Goal: Task Accomplishment & Management: Complete application form

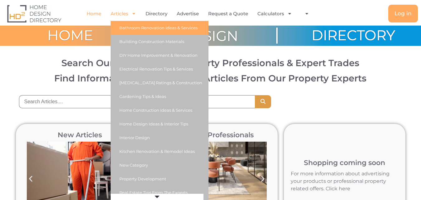
click at [136, 26] on link "Bathroom Renovation Ideas & Services" at bounding box center [160, 28] width 98 height 14
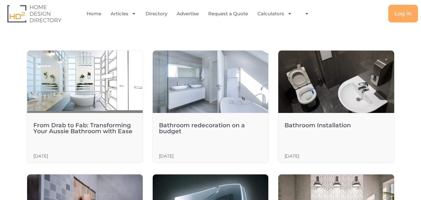
scroll to position [218, 0]
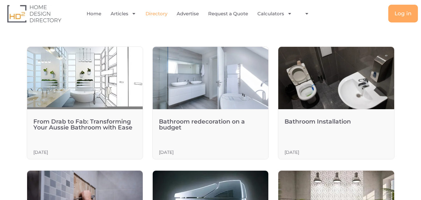
click at [153, 14] on link "Directory" at bounding box center [156, 14] width 22 height 14
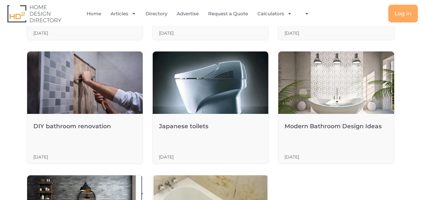
scroll to position [522, 0]
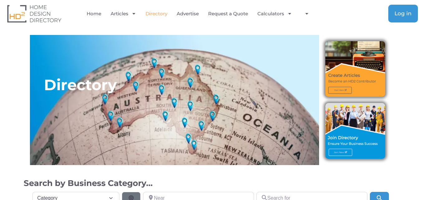
click at [403, 15] on span "Log in" at bounding box center [402, 13] width 17 height 5
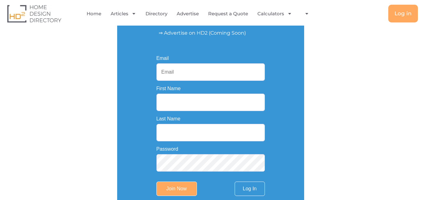
scroll to position [125, 0]
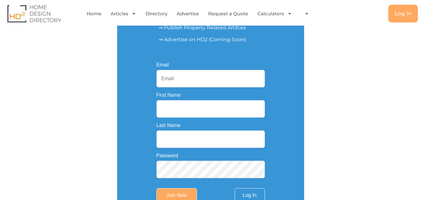
click at [188, 75] on input "Email" at bounding box center [210, 78] width 108 height 17
type input "roneyronaldavid467@gmail.com"
type input "Roney"
type input "Ronald"
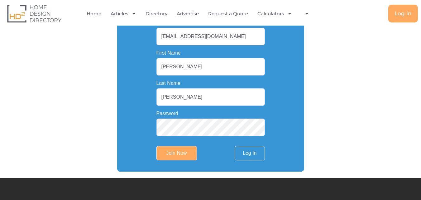
scroll to position [218, 0]
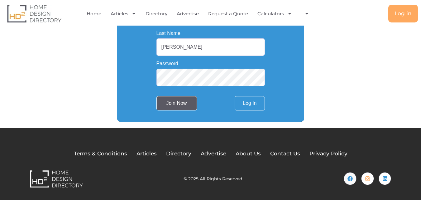
click at [176, 104] on input "Join Now" at bounding box center [176, 103] width 40 height 14
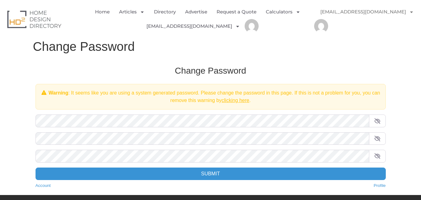
scroll to position [31, 0]
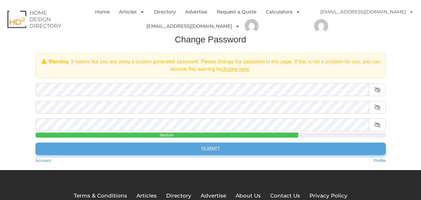
click at [218, 146] on input "Submit" at bounding box center [211, 148] width 350 height 12
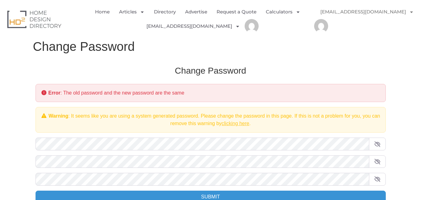
click at [239, 126] on link "clicking here" at bounding box center [235, 123] width 28 height 5
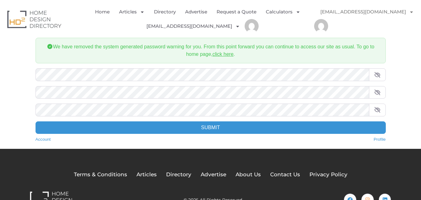
scroll to position [31, 0]
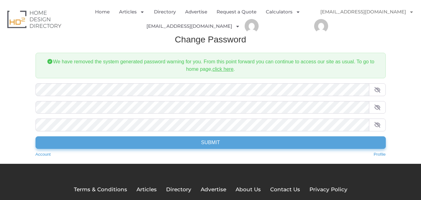
click at [219, 148] on input "Submit" at bounding box center [211, 142] width 350 height 12
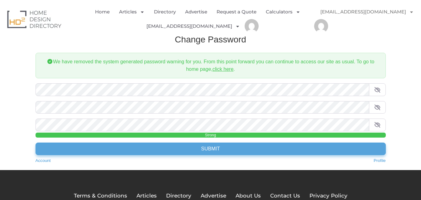
click at [208, 151] on input "Submit" at bounding box center [211, 148] width 350 height 12
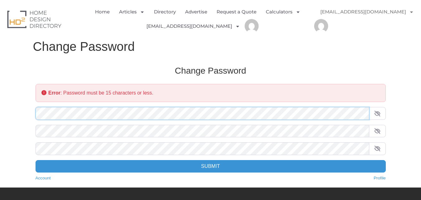
click at [0, 114] on body "Skip to content Home Articles Bathroom Renovation Ideas & Services Building Con…" at bounding box center [210, 129] width 421 height 259
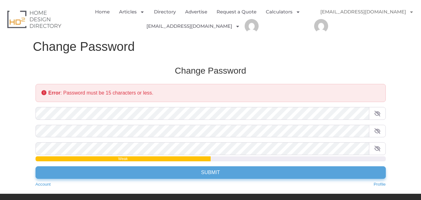
click at [211, 174] on input "Submit" at bounding box center [211, 172] width 350 height 12
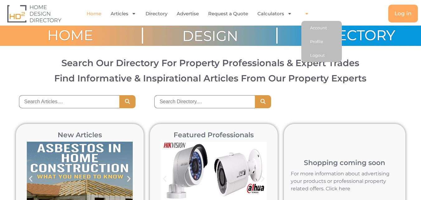
click at [307, 12] on icon "Menu" at bounding box center [306, 13] width 5 height 5
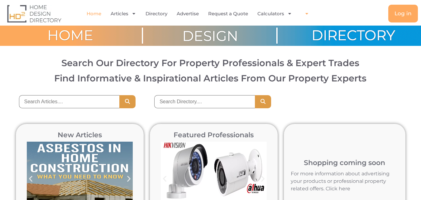
click at [307, 13] on icon "Menu" at bounding box center [306, 13] width 5 height 5
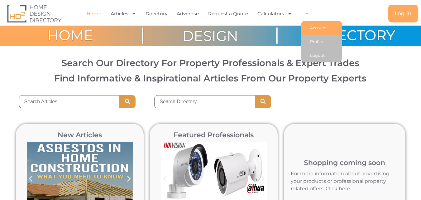
click at [317, 28] on link "Account" at bounding box center [321, 28] width 40 height 14
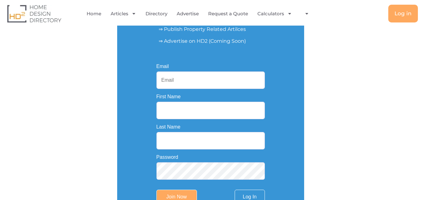
scroll to position [31, 0]
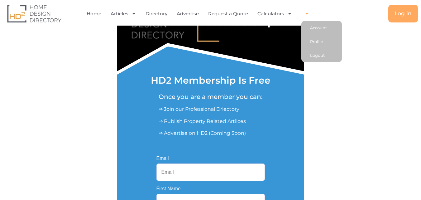
click at [307, 13] on icon "Menu" at bounding box center [306, 14] width 3 height 2
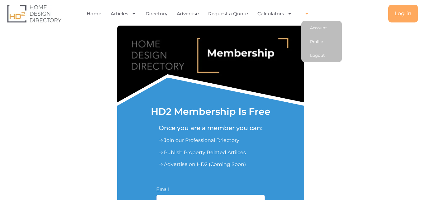
click at [305, 14] on icon "Menu" at bounding box center [306, 13] width 5 height 5
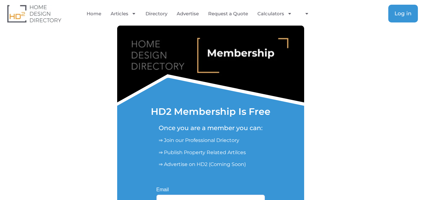
click at [402, 13] on span "Log in" at bounding box center [402, 13] width 17 height 5
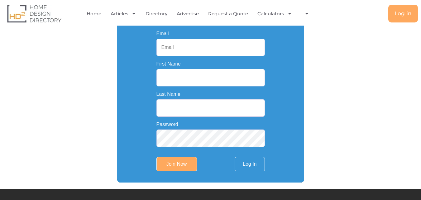
click at [183, 47] on input "Email" at bounding box center [210, 47] width 108 height 17
type input "roneyronaldavid467@gmail.com"
type input "[PERSON_NAME]"
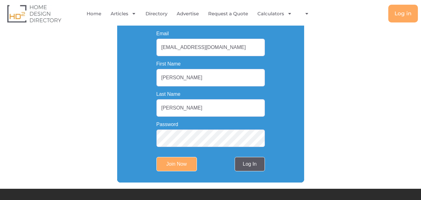
click at [252, 165] on link "Log In" at bounding box center [250, 164] width 30 height 14
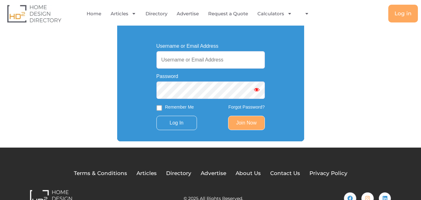
scroll to position [132, 0]
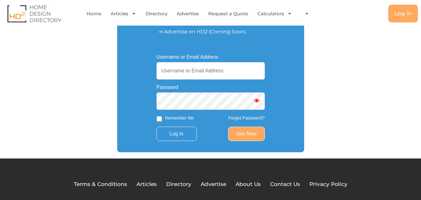
click at [174, 70] on input "Username or Email Address" at bounding box center [210, 70] width 108 height 17
type input "[EMAIL_ADDRESS][DOMAIN_NAME]"
click at [156, 117] on input "Remember Me" at bounding box center [159, 119] width 6 height 6
checkbox input "true"
click at [174, 133] on input "Log In" at bounding box center [176, 133] width 40 height 14
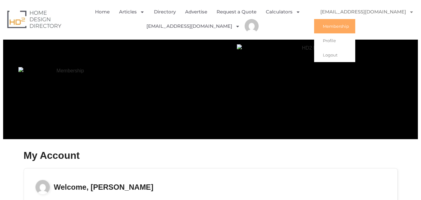
click at [409, 11] on icon "Menu" at bounding box center [411, 12] width 5 height 5
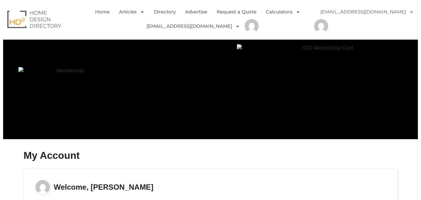
click at [409, 11] on icon "Menu" at bounding box center [411, 12] width 5 height 5
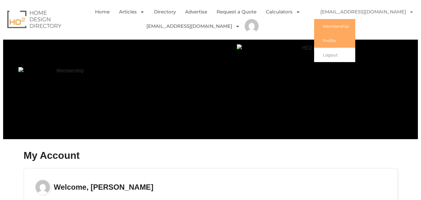
click at [329, 41] on link "Profile" at bounding box center [334, 40] width 41 height 14
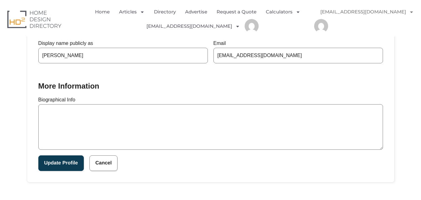
scroll to position [187, 0]
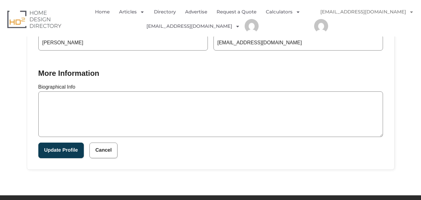
click at [83, 100] on textarea "Biographical Info" at bounding box center [210, 113] width 345 height 45
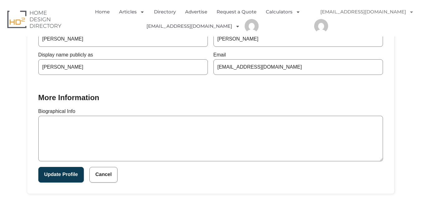
scroll to position [156, 0]
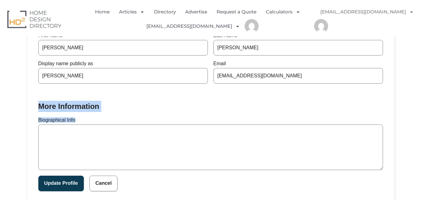
drag, startPoint x: 37, startPoint y: 105, endPoint x: 90, endPoint y: 127, distance: 57.1
click at [90, 127] on div "Account Information First Name Roney Last Name Ronald Display name publicly as …" at bounding box center [210, 103] width 367 height 197
copy fieldset "More Information Biographical Info"
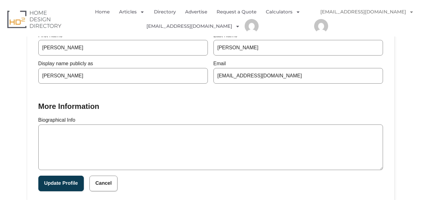
click at [114, 147] on textarea "Biographical Info" at bounding box center [210, 146] width 345 height 45
paste textarea "Wet2Dry Solutions Pvt Ltd is a leading waterproofing service provider in India,…"
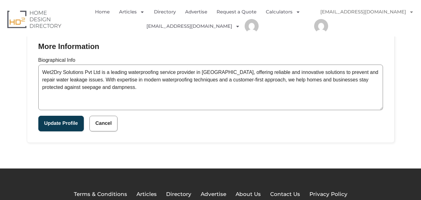
scroll to position [218, 0]
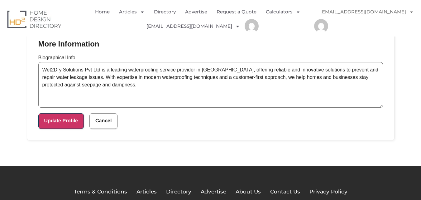
type textarea "Wet2Dry Solutions Pvt Ltd is a leading waterproofing service provider in India,…"
click at [59, 119] on button "Update Profile" at bounding box center [60, 121] width 45 height 16
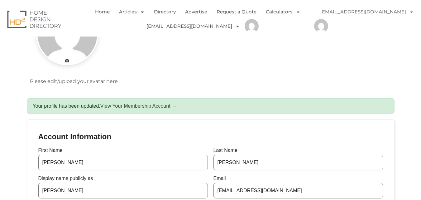
scroll to position [31, 0]
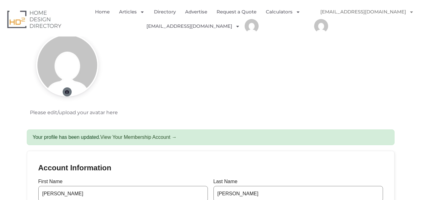
click at [70, 92] on link at bounding box center [67, 91] width 9 height 9
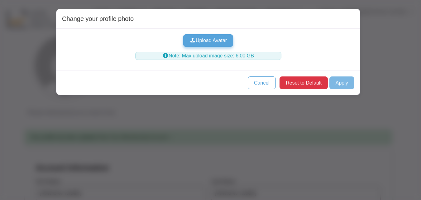
click at [207, 42] on button "Upload Avatar" at bounding box center [208, 40] width 50 height 12
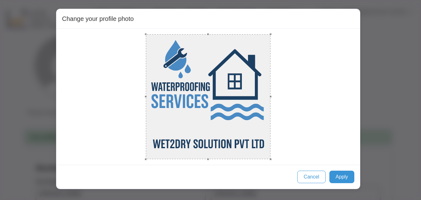
drag, startPoint x: 164, startPoint y: 53, endPoint x: 277, endPoint y: 143, distance: 144.2
click at [277, 143] on div at bounding box center [208, 96] width 292 height 125
click at [344, 178] on button "Apply" at bounding box center [341, 176] width 25 height 12
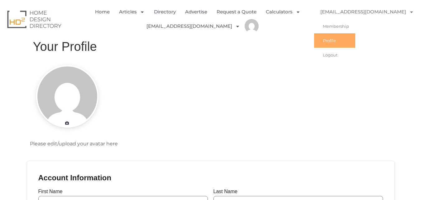
click at [380, 12] on link "[EMAIL_ADDRESS][DOMAIN_NAME]" at bounding box center [367, 12] width 106 height 14
click at [395, 13] on link "[EMAIL_ADDRESS][DOMAIN_NAME]" at bounding box center [367, 12] width 106 height 14
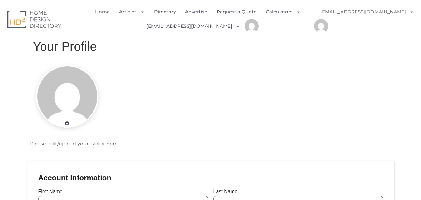
click at [395, 15] on link "[EMAIL_ADDRESS][DOMAIN_NAME]" at bounding box center [367, 12] width 106 height 14
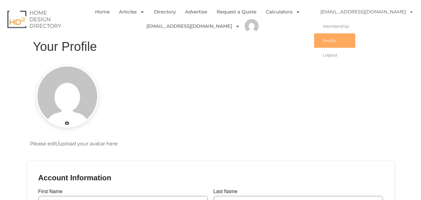
click at [332, 40] on link "Profile" at bounding box center [334, 40] width 41 height 14
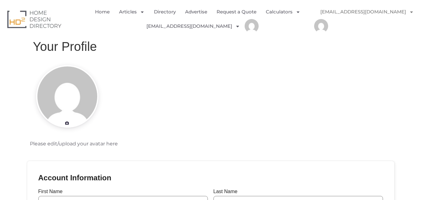
scroll to position [156, 0]
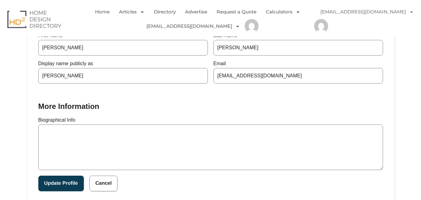
click at [146, 137] on textarea "Biographical Info" at bounding box center [210, 146] width 345 height 45
paste textarea "Wet2Dry Solutions Pvt Ltd is a leading waterproofing service provider in [GEOGR…"
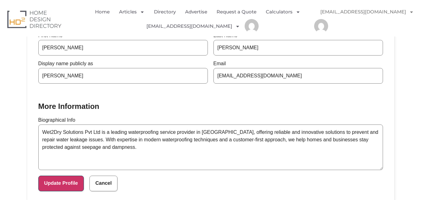
type textarea "Wet2Dry Solutions Pvt Ltd is a leading waterproofing service provider in [GEOGR…"
click at [64, 186] on button "Update Profile" at bounding box center [60, 183] width 45 height 16
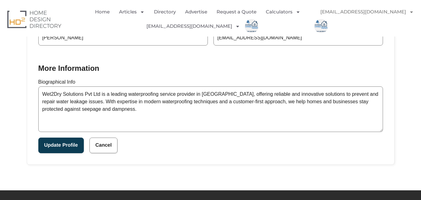
scroll to position [249, 0]
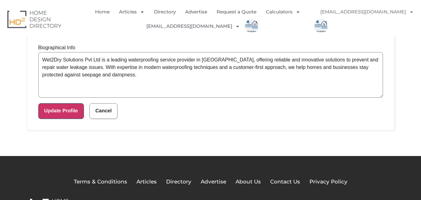
click at [52, 108] on button "Update Profile" at bounding box center [60, 111] width 45 height 16
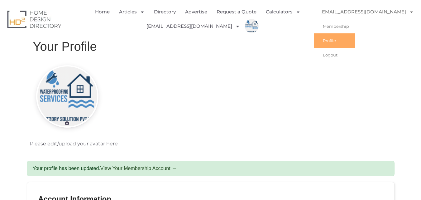
click at [409, 12] on icon "Menu" at bounding box center [411, 12] width 5 height 5
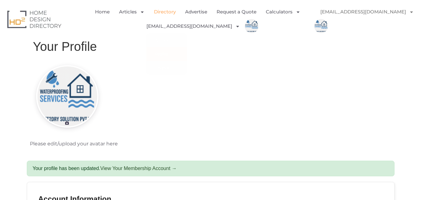
click at [166, 13] on link "Directory" at bounding box center [165, 12] width 22 height 14
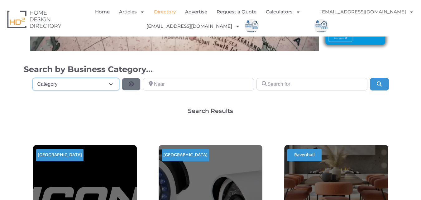
click at [111, 85] on select "Category Category Accounting Antenna Installation & Services Architects Bathroo…" at bounding box center [75, 84] width 87 height 12
click at [227, 84] on input "Near" at bounding box center [198, 84] width 111 height 12
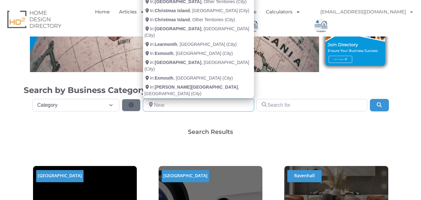
scroll to position [93, 0]
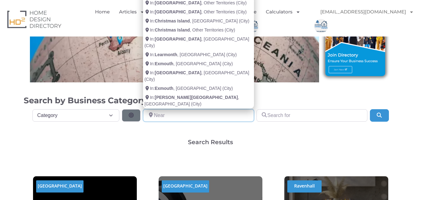
click at [174, 115] on input "Near" at bounding box center [198, 115] width 111 height 12
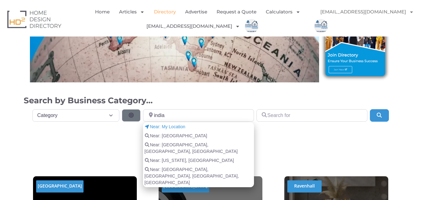
click at [162, 136] on span "Near: India" at bounding box center [175, 135] width 63 height 7
type input "[GEOGRAPHIC_DATA]"
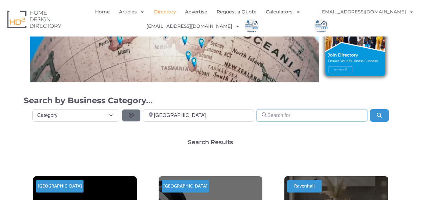
click at [301, 115] on input "Search for" at bounding box center [311, 115] width 111 height 12
click at [293, 116] on input "Search for" at bounding box center [311, 115] width 111 height 12
type input "All over India"
click at [110, 115] on select "Category Category Accounting Antenna Installation & Services Architects Bathroo…" at bounding box center [75, 115] width 87 height 12
select select "793"
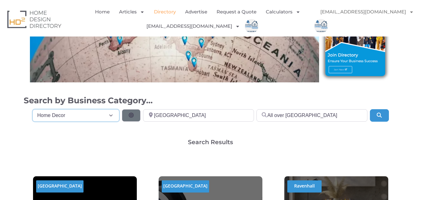
click at [32, 109] on select "Category Category Accounting Antenna Installation & Services Architects Bathroo…" at bounding box center [75, 115] width 87 height 12
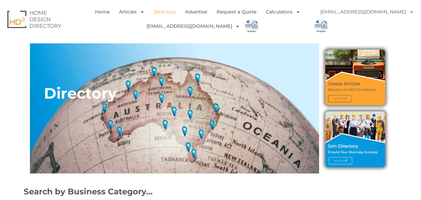
scroll to position [0, 0]
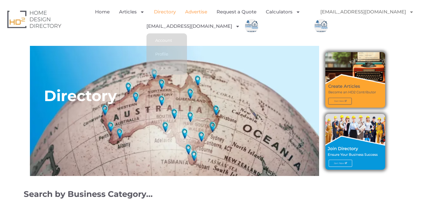
click at [192, 13] on link "Advertise" at bounding box center [196, 12] width 22 height 14
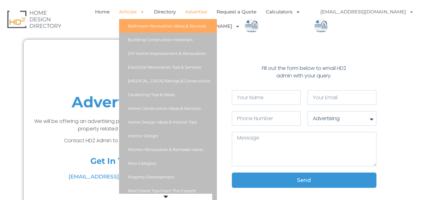
click at [140, 29] on link "Bathroom Renovation Ideas & Services" at bounding box center [168, 26] width 98 height 14
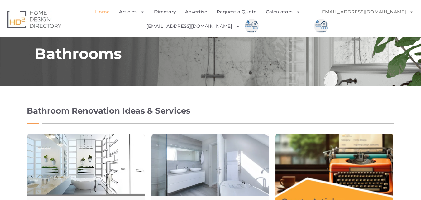
click at [101, 12] on link "Home" at bounding box center [102, 12] width 15 height 14
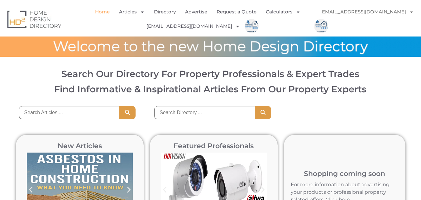
click at [327, 48] on div at bounding box center [210, 46] width 421 height 9
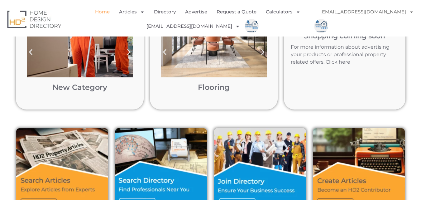
scroll to position [218, 0]
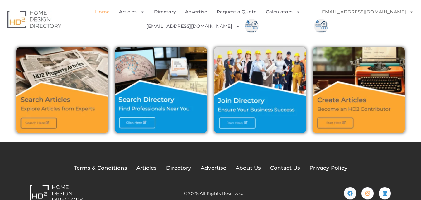
click at [239, 120] on img at bounding box center [260, 89] width 92 height 85
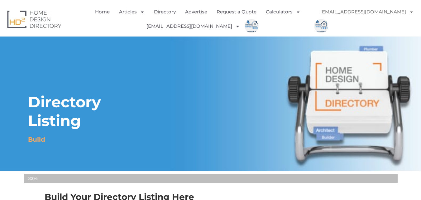
select select "Select Category"
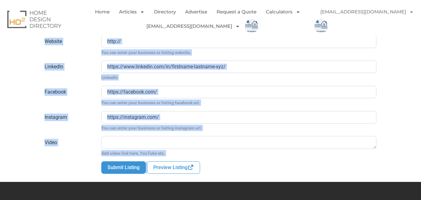
scroll to position [1187, 0]
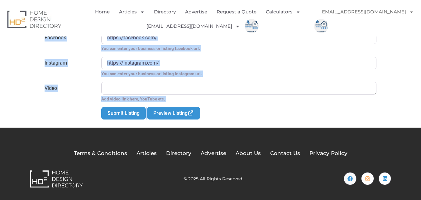
drag, startPoint x: 0, startPoint y: 41, endPoint x: 199, endPoint y: 118, distance: 213.3
copy body "Lorem Ipsumdolo Sitamet Conse 59% Adipi Elit Seddoeius Tempori Utla Etdolor ma …"
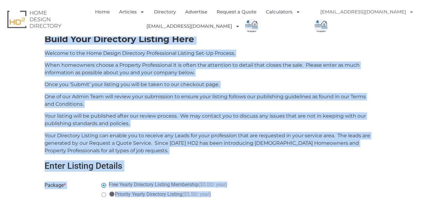
scroll to position [190, 0]
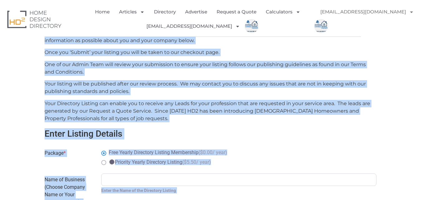
click at [204, 129] on h3 "Enter Listing Details" at bounding box center [211, 133] width 332 height 11
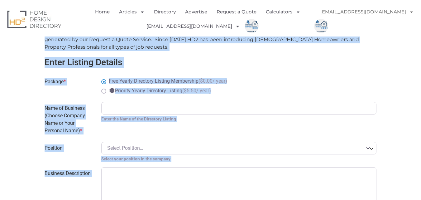
scroll to position [283, 0]
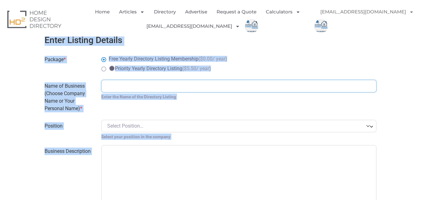
click at [164, 83] on input "Name of Business (Choose Company Name or Your Personal Name) *" at bounding box center [238, 86] width 275 height 12
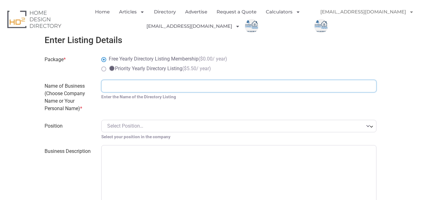
type input "wet2dry solution PVT LTD"
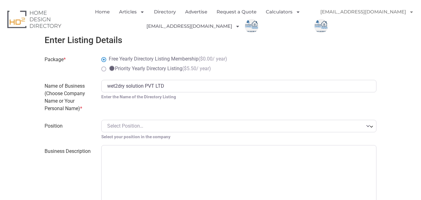
type input "[STREET_ADDRESS][PERSON_NAME][PERSON_NAME], Kasturba Housing Society"
type input "411015"
type input "09552664343"
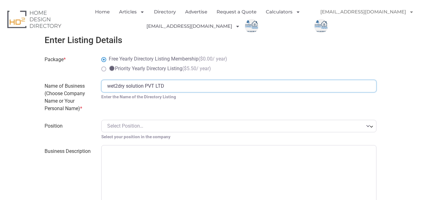
click at [109, 87] on input "wet2dry solution PVT LTD" at bounding box center [238, 86] width 275 height 12
click at [121, 87] on input "Wet2dry solution PVT LTD" at bounding box center [238, 86] width 275 height 12
click at [130, 87] on input "Wet2Dry solution PVT LTD" at bounding box center [238, 86] width 275 height 12
type input "Wet2Dry Solution PVT LTD"
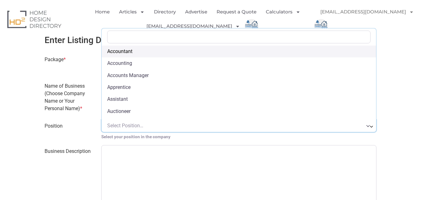
click at [118, 126] on span "Select Position…" at bounding box center [125, 125] width 36 height 6
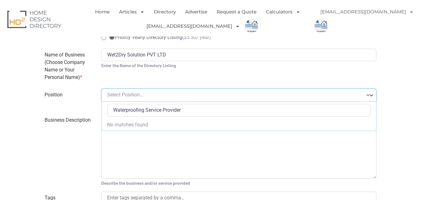
scroll to position [0, 0]
type input "Waterproofing Service Provider"
click at [153, 143] on textarea "Business Description" at bounding box center [238, 146] width 275 height 65
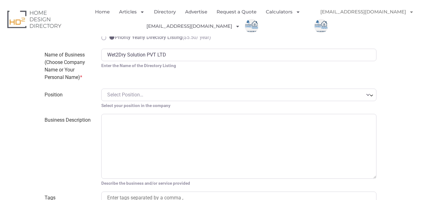
click at [152, 97] on span "Select Position…" at bounding box center [235, 94] width 256 height 7
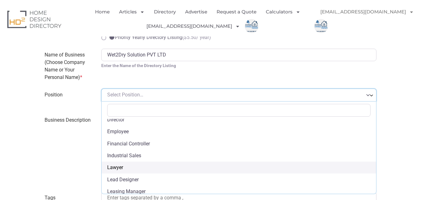
scroll to position [93, 0]
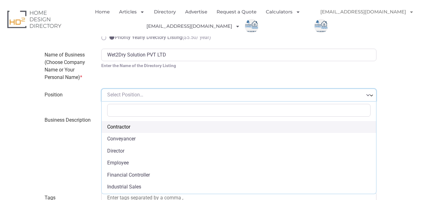
select select "Contractor"
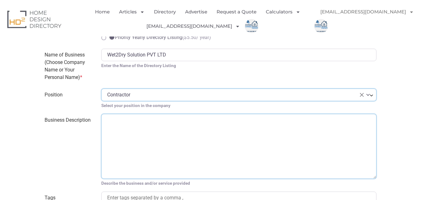
click at [143, 127] on textarea "Business Description" at bounding box center [238, 146] width 275 height 65
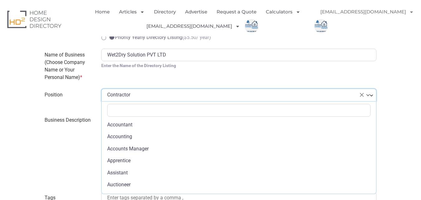
click at [370, 96] on b at bounding box center [371, 95] width 5 height 5
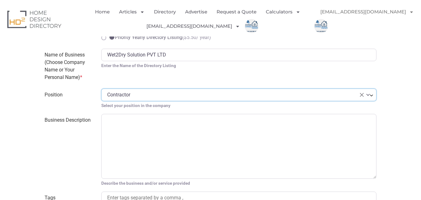
click at [366, 97] on span "× Contractor" at bounding box center [238, 94] width 275 height 12
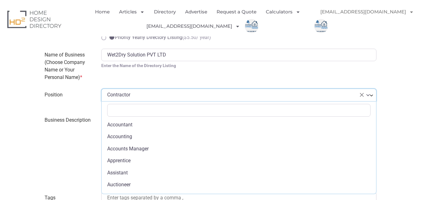
click at [366, 95] on span "× Contractor" at bounding box center [238, 94] width 275 height 12
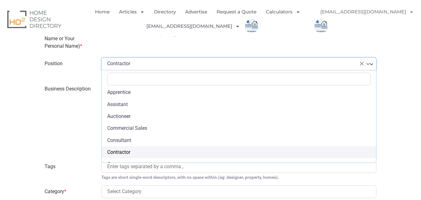
scroll to position [6, 0]
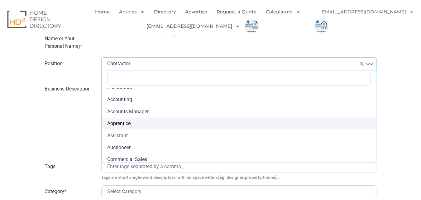
click at [75, 95] on label "Business Description" at bounding box center [69, 119] width 56 height 73
click at [101, 95] on textarea "Business Description" at bounding box center [238, 115] width 275 height 65
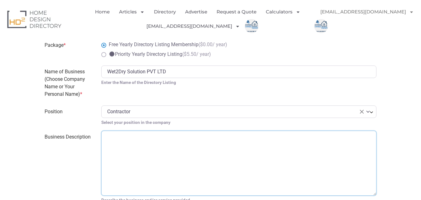
scroll to position [283, 0]
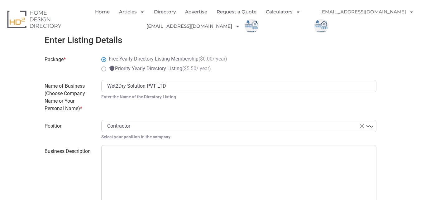
click at [127, 104] on div "Wet2Dry Solution PVT LTD Enter the Name of the Directory Listing" at bounding box center [239, 97] width 283 height 35
click at [122, 112] on div "Wet2Dry Solution PVT LTD Enter the Name of the Directory Listing" at bounding box center [239, 97] width 283 height 35
click at [125, 107] on div "Wet2Dry Solution PVT LTD Enter the Name of the Directory Listing" at bounding box center [239, 97] width 283 height 35
click at [126, 104] on div "Wet2Dry Solution PVT LTD Enter the Name of the Directory Listing" at bounding box center [239, 97] width 283 height 35
drag, startPoint x: 126, startPoint y: 104, endPoint x: 121, endPoint y: 104, distance: 5.0
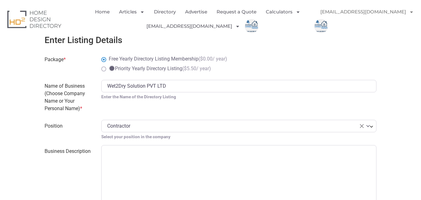
click at [125, 104] on div "Wet2Dry Solution PVT LTD Enter the Name of the Directory Listing" at bounding box center [239, 97] width 283 height 35
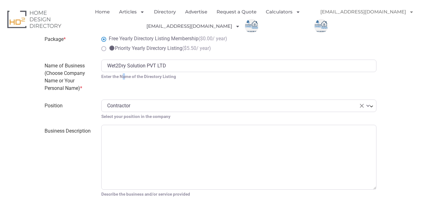
scroll to position [345, 0]
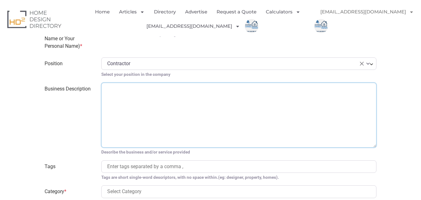
click at [125, 94] on textarea "Business Description" at bounding box center [238, 115] width 275 height 65
paste textarea "Wet2Dry Solutions Pvt Ltd is a trusted waterproofing company in [GEOGRAPHIC_DAT…"
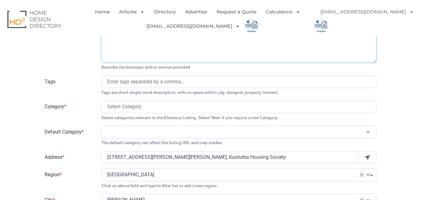
scroll to position [439, 0]
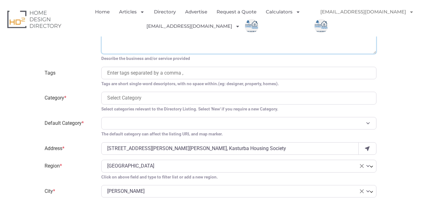
type textarea "Wet2Dry Solutions Pvt Ltd is a trusted waterproofing company in [GEOGRAPHIC_DAT…"
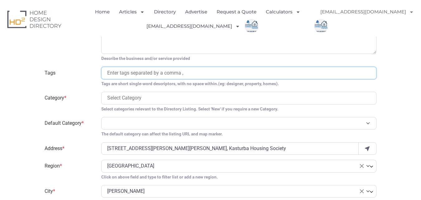
click at [127, 71] on input "search" at bounding box center [238, 72] width 263 height 7
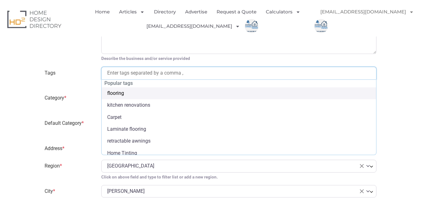
paste input "waterproofing, leakage, seepage, dampness, repair, bathroom, walls, homes, buil…"
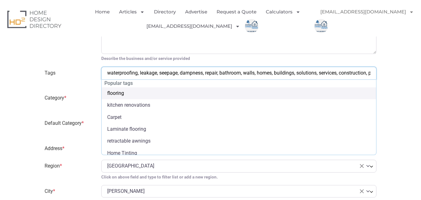
type input "protection"
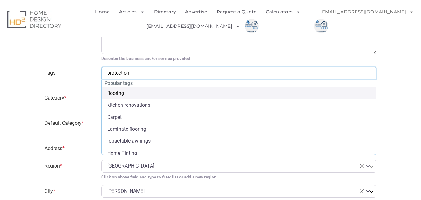
select select "waterproofing"
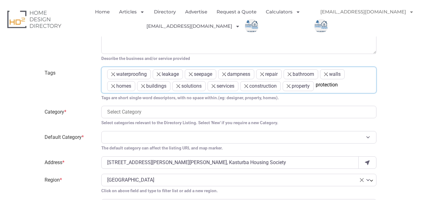
scroll to position [81, 0]
type input "protectio"
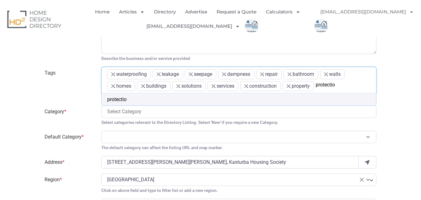
type input "protecti"
type input "protect"
type input "protec"
type input "prote"
type input "prot"
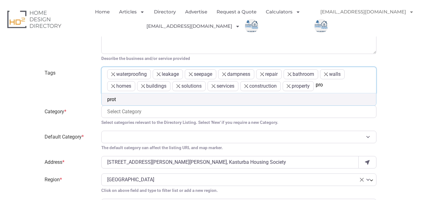
type input "pr"
type input "p"
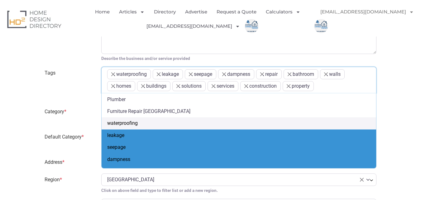
select select "leakage"
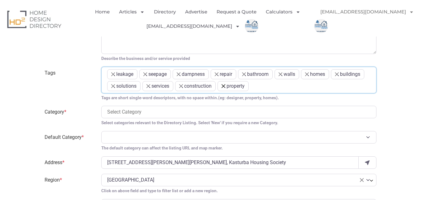
click at [222, 87] on span "×" at bounding box center [223, 86] width 4 height 4
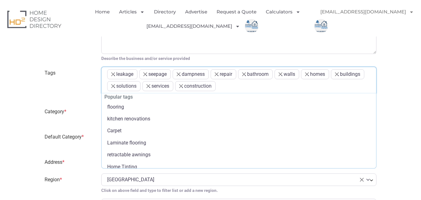
scroll to position [115, 0]
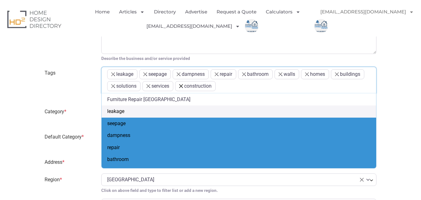
click at [179, 86] on span "×" at bounding box center [181, 86] width 4 height 4
click at [149, 86] on span "×" at bounding box center [148, 86] width 4 height 4
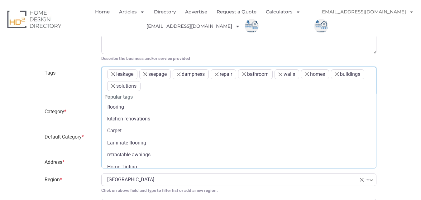
scroll to position [143, 0]
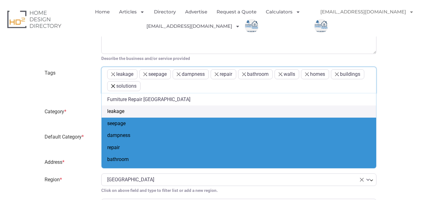
click at [111, 86] on span "×" at bounding box center [113, 86] width 4 height 4
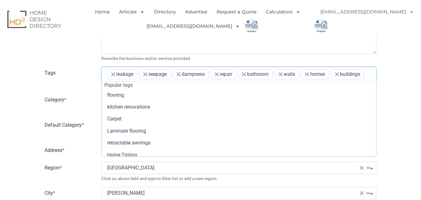
scroll to position [115, 0]
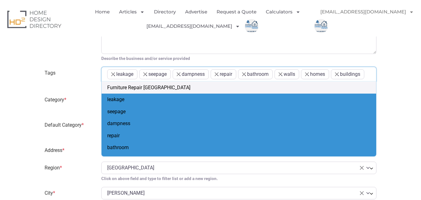
click at [113, 72] on li "× leakage" at bounding box center [122, 74] width 30 height 10
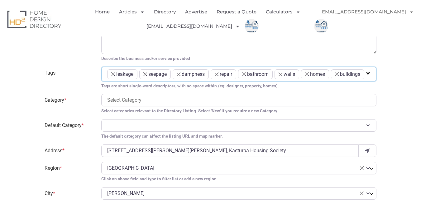
type input "wa"
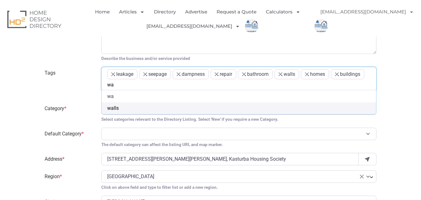
type input "wat"
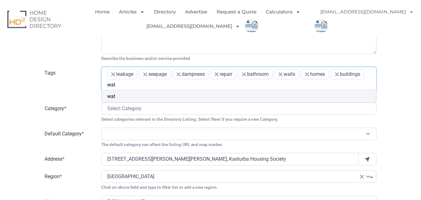
type input "wate"
type input "water"
type input "waterp"
type input "waterpro"
type input "waterproo"
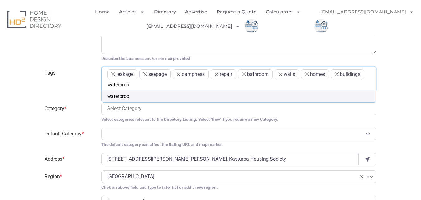
type input "waterproof"
type input "waterproofi"
type input "waterproofin"
type input "waterproofing"
type input "waterproofing,"
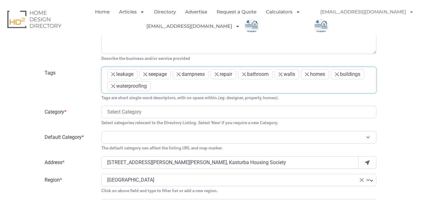
scroll to position [136, 0]
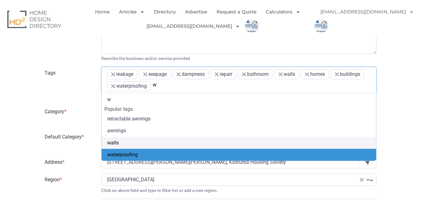
type input "wa"
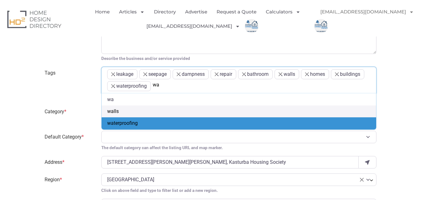
type input "wat"
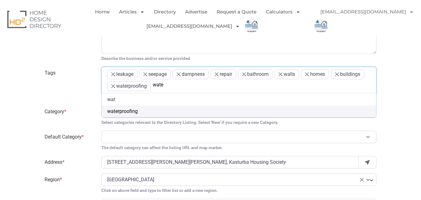
type input "water"
type input "waterp"
type input "waterpr"
type input "waterproo"
type input "waterproofi"
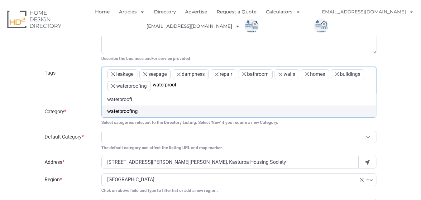
type input "waterproofin"
type input "waterproofing"
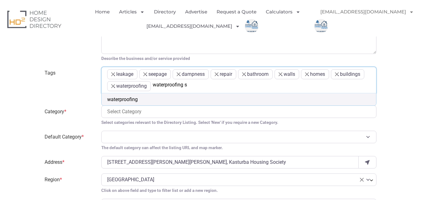
type input "waterproofing se"
type input "waterproofing ser"
type input "waterproofing serv"
type input "waterproofing servi"
type input "waterproofing service"
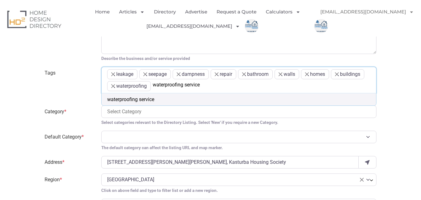
type input "waterproofing service,"
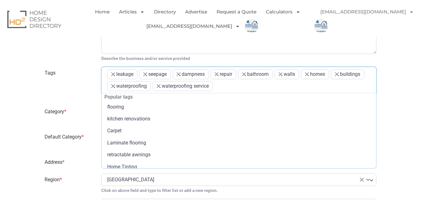
scroll to position [103, 0]
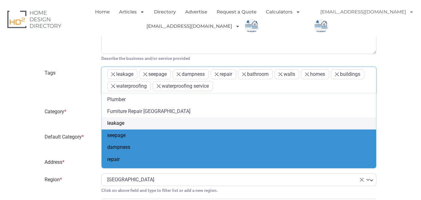
type input "waterproofing service"
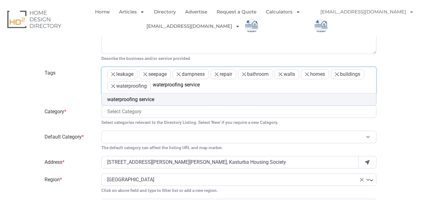
type input "waterproofing service,"
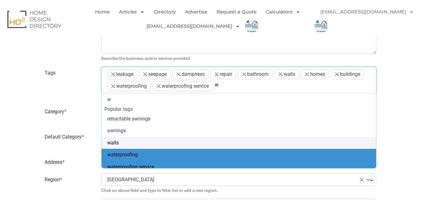
type input "wa"
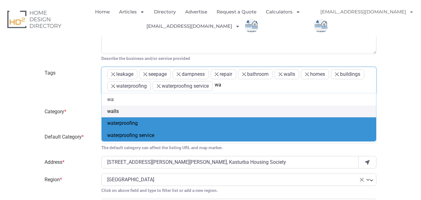
type input "wat"
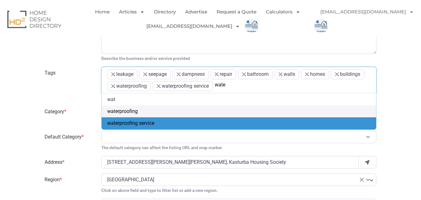
type input "water"
type input "waterp"
type input "waterpro"
type input "waterproo"
type input "waterproofi"
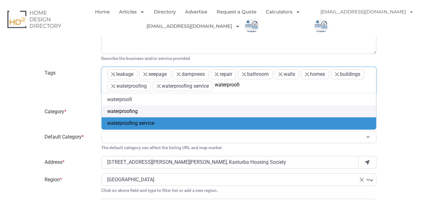
type input "waterproofin"
type input "waterproofing"
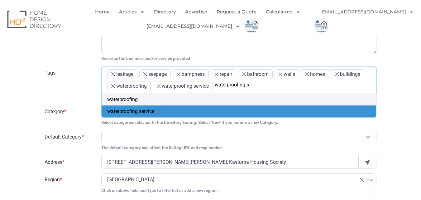
type input "waterproofing so"
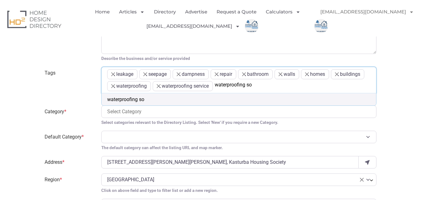
type input "waterproofing sol"
type input "waterproofing solu"
type input "waterproofing solut"
type input "waterproofing soluti"
type input "waterproofing solutio"
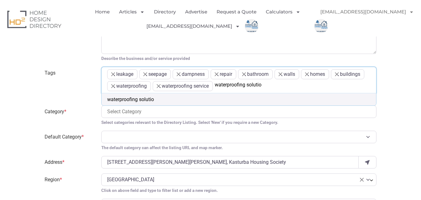
type input "waterproofing solution"
type input "waterproofing solution,"
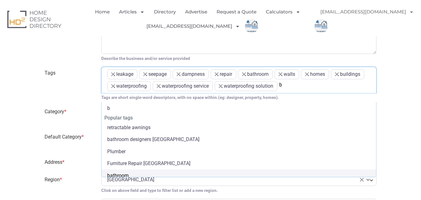
type input "ba"
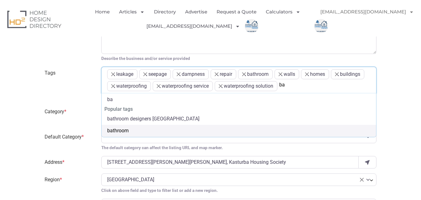
type input "bat"
type input "bath"
type input "bathr"
type input "bathro"
type input "bathroo"
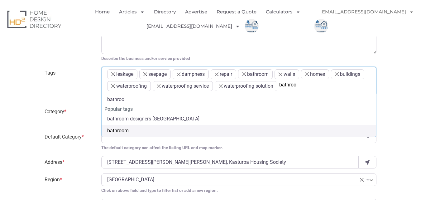
type input "bathroom"
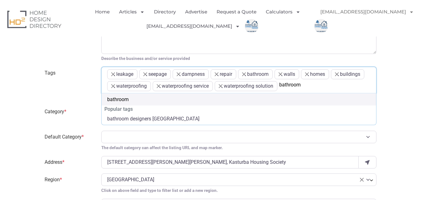
type input "bathroom w"
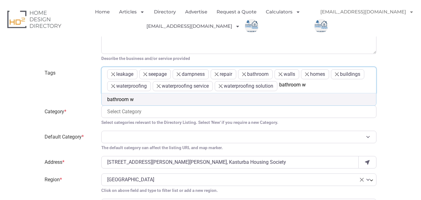
type input "bathroom wa"
type input "bathroom wat"
type input "bathroom water"
type input "bathroom waterpr"
type input "bathroom waterpro"
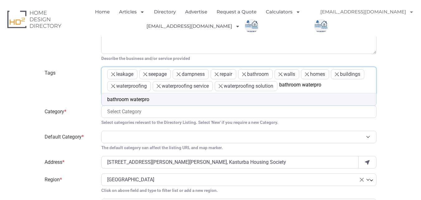
type input "bathroom waterproo"
type input "bathroom waterproofi"
type input "bathroom waterproofin"
type input "bathroom waterproofing"
type input "bathroom waterproofing,"
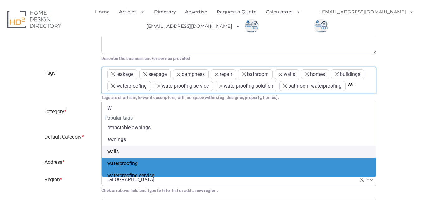
type input "Wat"
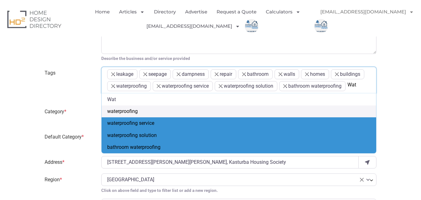
type input "Wate"
type input "Water"
type input "Waterpr"
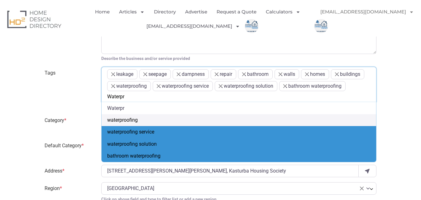
type input "Waterpro"
type input "Waterproo"
type input "Waterprooin"
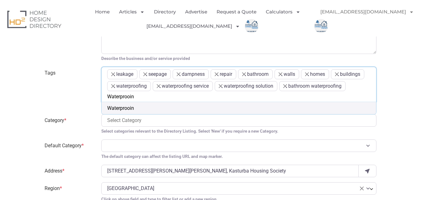
type input "Waterprooing"
type input "Waterprooing s"
type input "Waterprooing ser"
type input "Waterprooing serv"
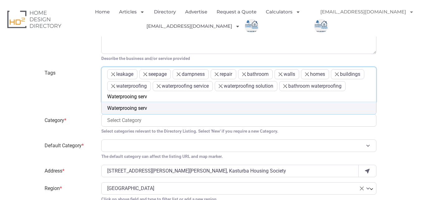
type input "Waterprooing servi"
type input "Waterprooing servic"
type input "Waterprooing service"
type input "Waterprooing service in"
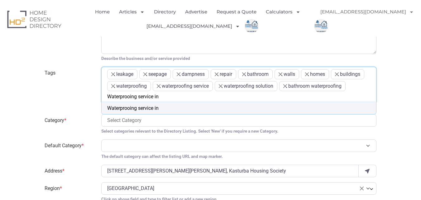
type input "Waterprooing service in I"
type input "Waterprooing service in In"
type input "Waterprooing service in [GEOGRAPHIC_DATA]"
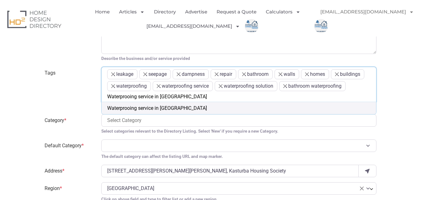
type input "Waterprooing service in [GEOGRAPHIC_DATA],"
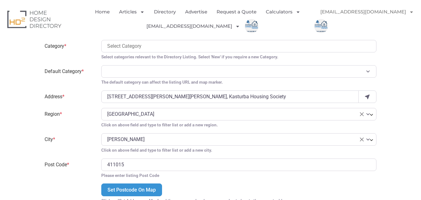
scroll to position [501, 0]
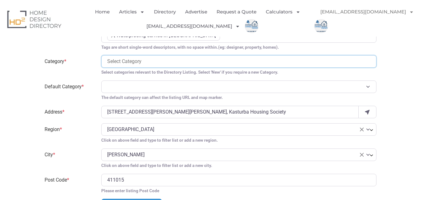
click at [139, 63] on input "search" at bounding box center [238, 61] width 263 height 7
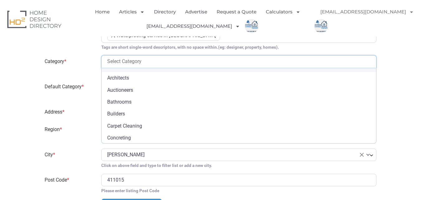
scroll to position [31, 0]
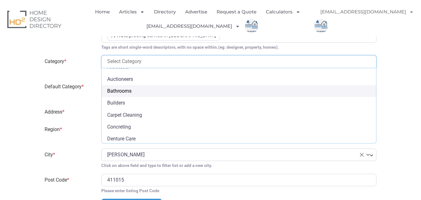
select select "703"
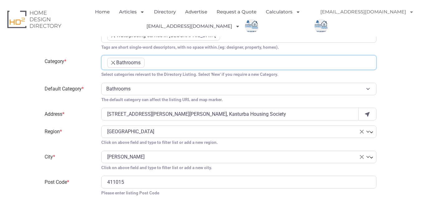
scroll to position [27, 0]
click at [172, 60] on ul "× Bathrooms" at bounding box center [238, 64] width 263 height 12
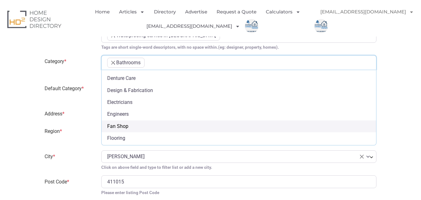
scroll to position [125, 0]
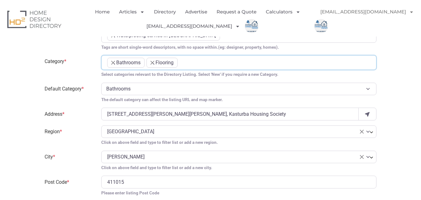
click at [207, 61] on ul "× Bathrooms × Flooring" at bounding box center [238, 64] width 263 height 12
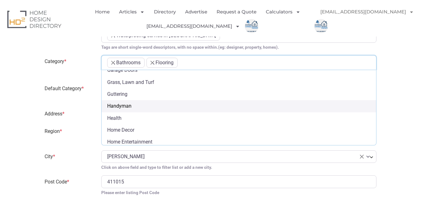
scroll to position [211, 0]
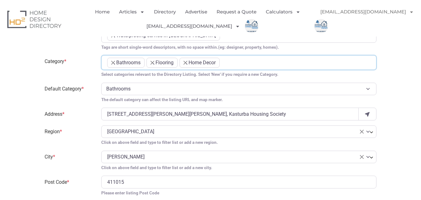
click at [238, 62] on ul "× Bathrooms × Flooring × Home Decor" at bounding box center [238, 64] width 263 height 12
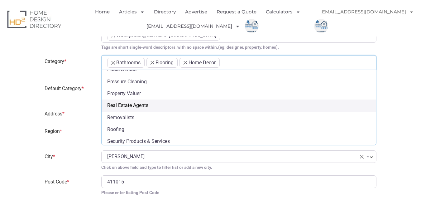
scroll to position [398, 0]
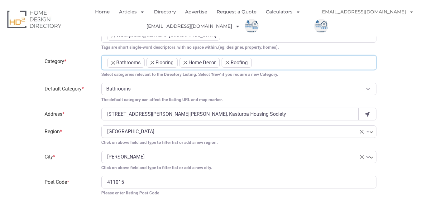
click at [262, 60] on ul "× Bathrooms × Flooring × Home Decor × Roofing" at bounding box center [238, 64] width 263 height 12
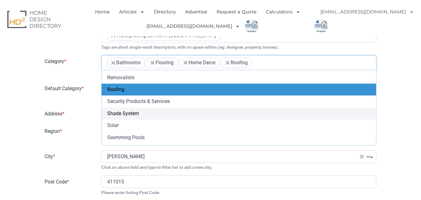
scroll to position [460, 0]
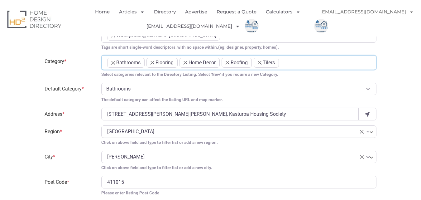
click at [295, 64] on ul "× Bathrooms × Flooring × Home Decor × Roofing × Tilers" at bounding box center [238, 64] width 263 height 12
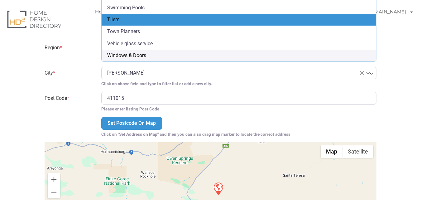
scroll to position [595, 0]
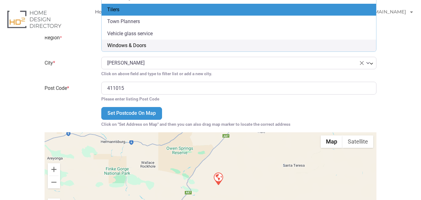
click at [223, 67] on span "× [PERSON_NAME]" at bounding box center [235, 62] width 256 height 7
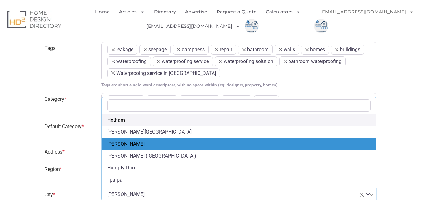
scroll to position [465, 0]
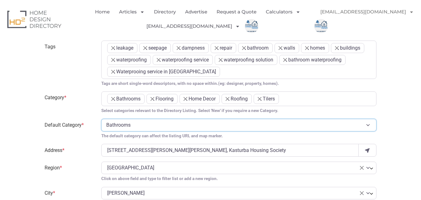
click at [143, 126] on select "Bathrooms Flooring Home Decor Roofing Tilers" at bounding box center [238, 125] width 275 height 12
click at [101, 119] on select "Bathrooms Flooring Home Decor Roofing Tilers" at bounding box center [238, 125] width 275 height 12
click at [143, 126] on select "Bathrooms Flooring Home Decor Roofing Tilers" at bounding box center [238, 125] width 275 height 12
click at [101, 119] on select "Bathrooms Flooring Home Decor Roofing Tilers" at bounding box center [238, 125] width 275 height 12
click at [142, 127] on select "Bathrooms Flooring Home Decor Roofing Tilers" at bounding box center [238, 125] width 275 height 12
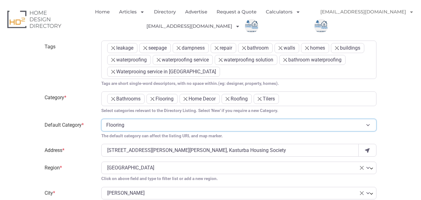
select select "793"
click at [101, 119] on select "Bathrooms Flooring Home Decor Roofing Tilers" at bounding box center [238, 125] width 275 height 12
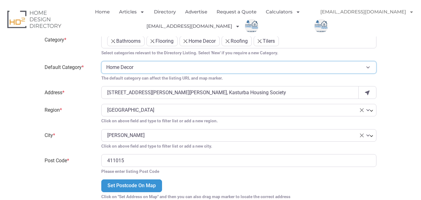
scroll to position [527, 0]
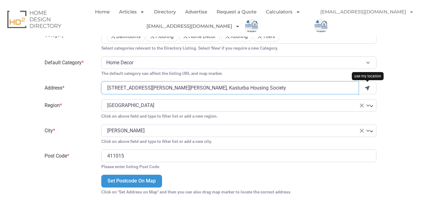
click at [131, 87] on input "[STREET_ADDRESS][PERSON_NAME][PERSON_NAME], Kasturba Housing Society" at bounding box center [229, 87] width 257 height 12
drag, startPoint x: 296, startPoint y: 88, endPoint x: 52, endPoint y: 93, distance: 243.7
click at [52, 93] on div "Address * [STREET_ADDRESS][PERSON_NAME][PERSON_NAME] Housing Society" at bounding box center [210, 87] width 339 height 12
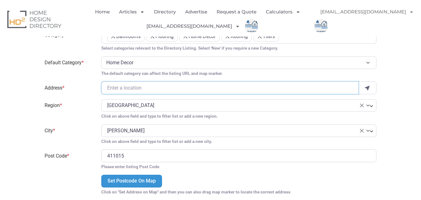
click at [129, 88] on input "Address *" at bounding box center [229, 87] width 257 height 12
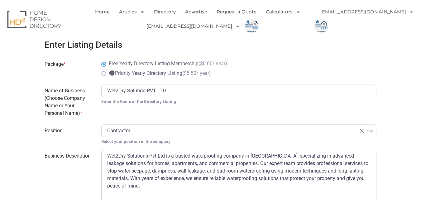
scroll to position [278, 0]
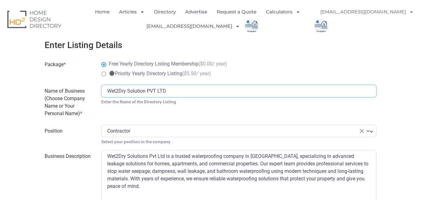
click at [137, 91] on input "Wet2Dry Solution PVT LTD" at bounding box center [238, 91] width 275 height 12
type input "wet2dry solution PVT LTD"
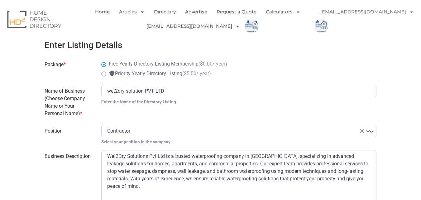
type input "[EMAIL_ADDRESS][DOMAIN_NAME]"
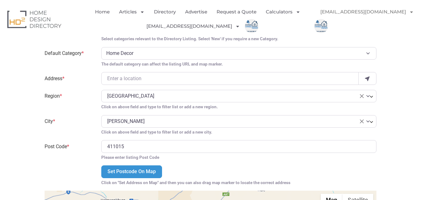
scroll to position [527, 0]
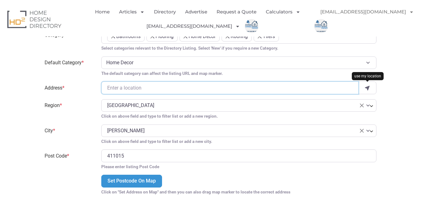
click at [128, 88] on input "Address *" at bounding box center [229, 87] width 257 height 12
type input "[PERSON_NAME][GEOGRAPHIC_DATA], 3rd floor Office no -B 308"
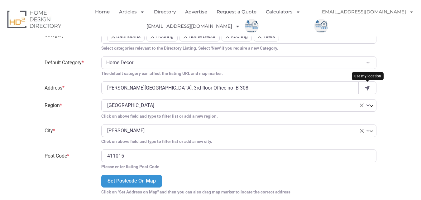
click at [152, 101] on span "× [GEOGRAPHIC_DATA]" at bounding box center [238, 105] width 275 height 12
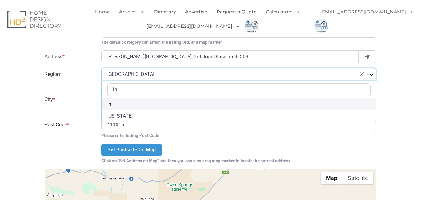
scroll to position [0, 0]
type input "india"
select select "india"
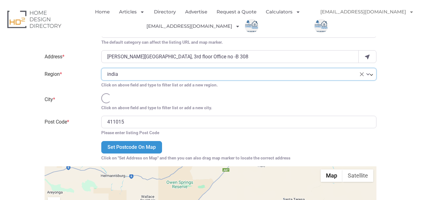
select select
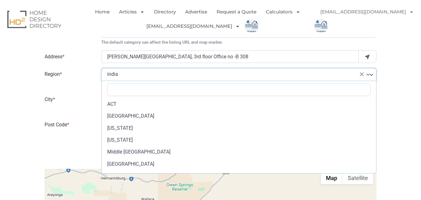
click at [110, 73] on span "× [GEOGRAPHIC_DATA]" at bounding box center [235, 73] width 256 height 7
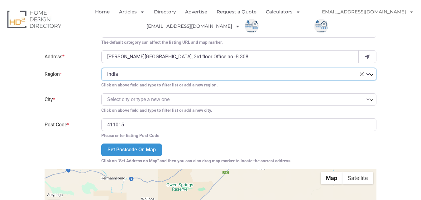
drag, startPoint x: 132, startPoint y: 73, endPoint x: 83, endPoint y: 73, distance: 49.5
click at [83, 73] on div "Region * Select region ACT [GEOGRAPHIC_DATA] [US_STATE] [US_STATE] [GEOGRAPHIC_…" at bounding box center [210, 78] width 339 height 20
click at [117, 78] on span "× [GEOGRAPHIC_DATA]" at bounding box center [235, 73] width 256 height 7
drag, startPoint x: 121, startPoint y: 74, endPoint x: 101, endPoint y: 73, distance: 20.0
click at [101, 73] on div "Select region [GEOGRAPHIC_DATA] [GEOGRAPHIC_DATA] [US_STATE] [US_STATE] [GEOGRA…" at bounding box center [239, 78] width 283 height 20
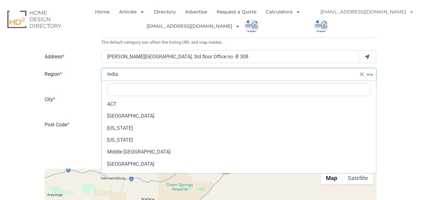
click at [110, 72] on span "× [GEOGRAPHIC_DATA]" at bounding box center [235, 73] width 256 height 7
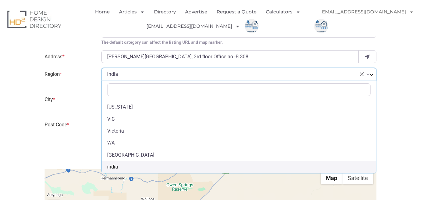
click at [359, 74] on span "× [GEOGRAPHIC_DATA]" at bounding box center [235, 73] width 256 height 7
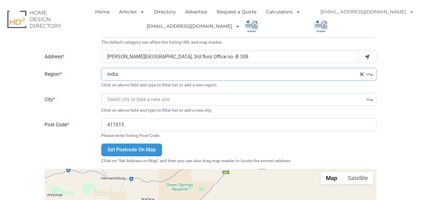
select select
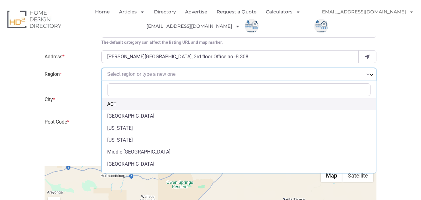
click at [126, 78] on span "Select region or type a new one" at bounding box center [235, 73] width 256 height 7
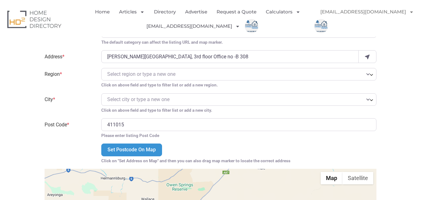
click at [131, 70] on span "Select region or type a new one" at bounding box center [238, 74] width 275 height 12
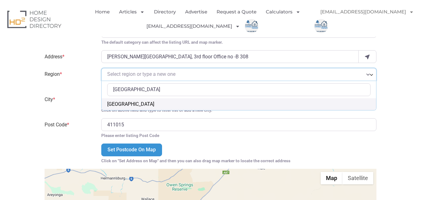
type input "[GEOGRAPHIC_DATA]"
select select "[GEOGRAPHIC_DATA]"
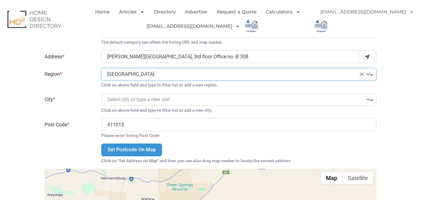
click at [131, 96] on span "Select city or type a new one" at bounding box center [138, 99] width 62 height 6
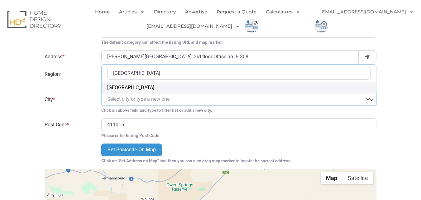
type input "[GEOGRAPHIC_DATA]"
select select "[GEOGRAPHIC_DATA]"
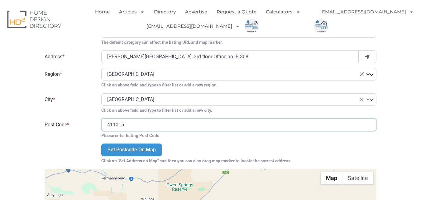
click at [140, 128] on input "411015" at bounding box center [238, 124] width 275 height 12
type input "411017"
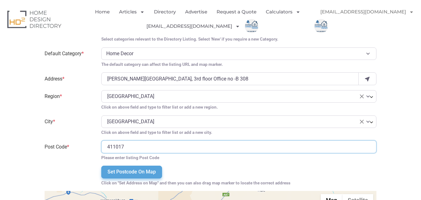
scroll to position [527, 0]
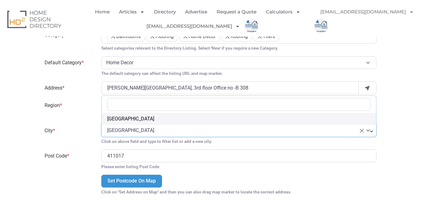
drag, startPoint x: 150, startPoint y: 128, endPoint x: 129, endPoint y: 129, distance: 20.9
click at [129, 129] on span "× [GEOGRAPHIC_DATA]" at bounding box center [235, 129] width 256 height 7
click at [135, 131] on span "× [GEOGRAPHIC_DATA]" at bounding box center [235, 129] width 256 height 7
type input "Pune"
select select "Pune"
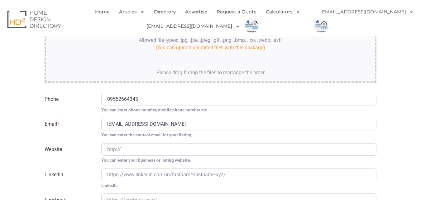
scroll to position [1057, 0]
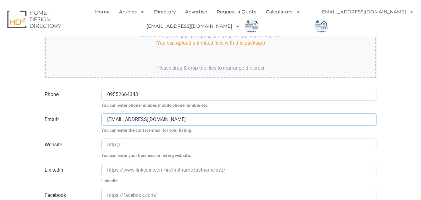
click at [216, 118] on input "[EMAIL_ADDRESS][DOMAIN_NAME]" at bounding box center [238, 119] width 275 height 12
type input "[EMAIL_ADDRESS][DOMAIN_NAME]"
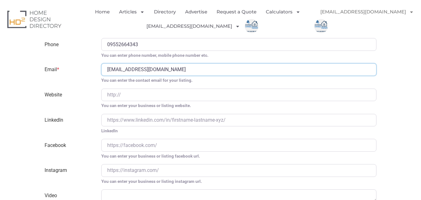
scroll to position [1119, 0]
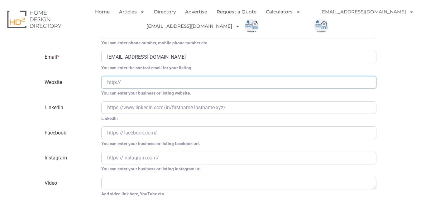
click at [147, 80] on input "Website" at bounding box center [238, 82] width 275 height 12
type input "[URL][DOMAIN_NAME]"
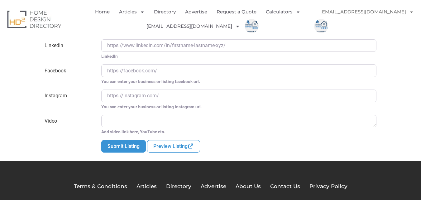
scroll to position [1182, 0]
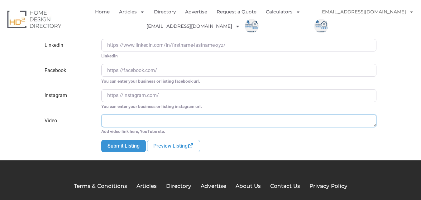
click at [142, 121] on textarea "Video" at bounding box center [238, 120] width 275 height 12
paste textarea "[URL][DOMAIN_NAME]"
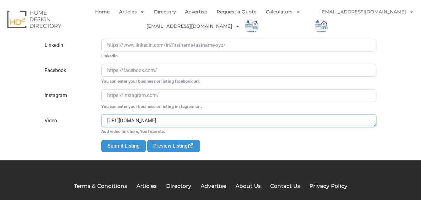
type textarea "[URL][DOMAIN_NAME]"
click at [166, 146] on link "Preview Listing" at bounding box center [173, 146] width 53 height 12
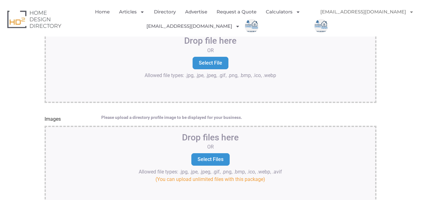
scroll to position [901, 0]
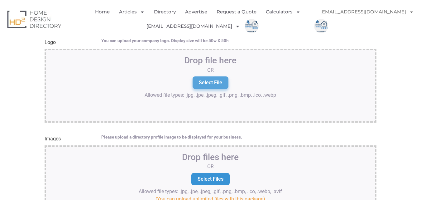
click at [213, 83] on input "Select File" at bounding box center [211, 82] width 36 height 12
type input "C:\fakepath\25.jpg"
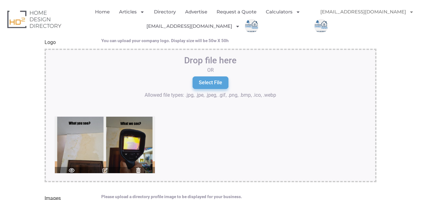
click at [212, 82] on input "Select File" at bounding box center [211, 82] width 36 height 12
type input "C:\fakepath\2 (2).jpg"
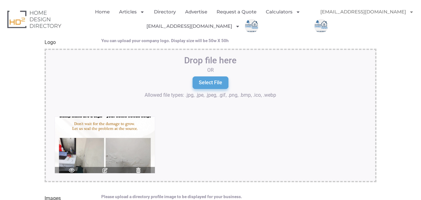
click at [209, 82] on input "Select File" at bounding box center [211, 82] width 36 height 12
type input "C:\fakepath\28.jpg"
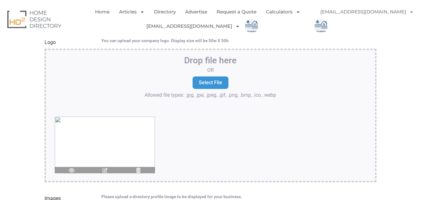
click at [139, 172] on icon at bounding box center [138, 170] width 6 height 5
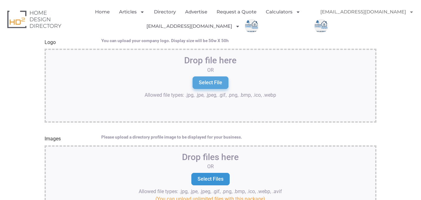
click at [201, 85] on input "Select File" at bounding box center [211, 82] width 36 height 12
type input "C:\fakepath\wet2dry_logo_800x800.jpg"
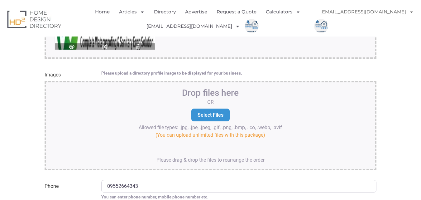
scroll to position [1026, 0]
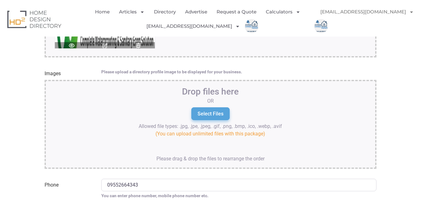
click at [217, 113] on input "Select Files" at bounding box center [210, 113] width 38 height 12
type input "C:\fakepath\2 (2).jpg"
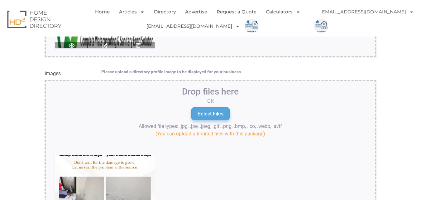
click at [210, 113] on input "Select Files" at bounding box center [210, 113] width 38 height 12
type input "C:\fakepath\7.jpg"
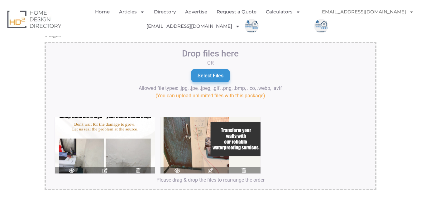
scroll to position [1057, 0]
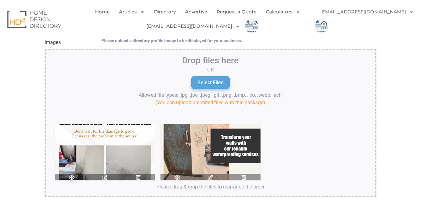
click at [217, 84] on input "Select Files" at bounding box center [210, 82] width 38 height 12
type input "C:\fakepath\25.jpg"
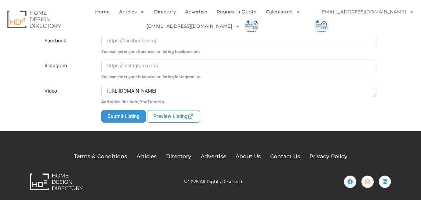
scroll to position [1333, 0]
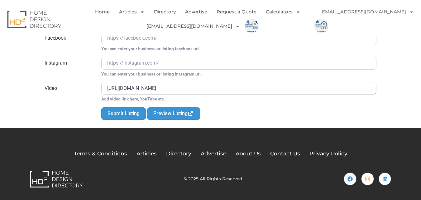
click at [165, 114] on link "Preview Listing" at bounding box center [173, 113] width 53 height 12
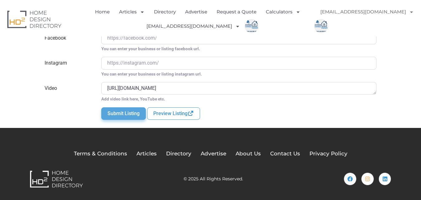
click at [127, 113] on button "Submit Listing" at bounding box center [123, 113] width 45 height 12
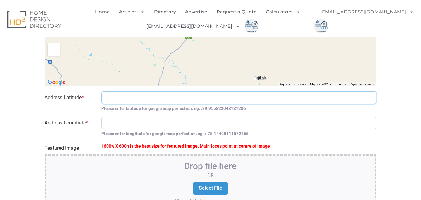
scroll to position [748, 0]
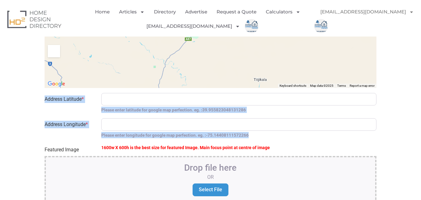
drag, startPoint x: 35, startPoint y: 96, endPoint x: 295, endPoint y: 135, distance: 262.7
click at [295, 135] on div "Build Your Directory Listing Here Welcome to the Home Design Directory Professi…" at bounding box center [210, 100] width 421 height 1325
copy form "Address Latitude * Please enter latitude for google map perfection. eg. : 39.95…"
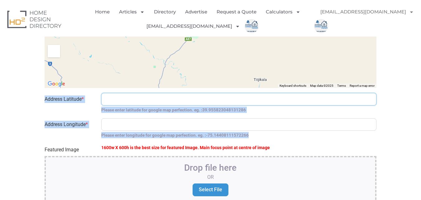
click at [117, 101] on input "Address Latitude *" at bounding box center [238, 99] width 275 height 12
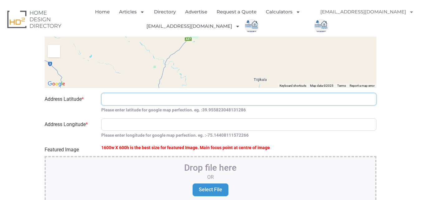
paste input "18.59942273804158"
drag, startPoint x: 132, startPoint y: 100, endPoint x: 140, endPoint y: 99, distance: 7.8
click at [140, 99] on input "18.59942273804158" at bounding box center [238, 99] width 275 height 12
drag, startPoint x: 165, startPoint y: 97, endPoint x: 54, endPoint y: 102, distance: 111.0
click at [54, 102] on div "Address Latitude * 18.59942273804158 Please enter latitude for google map perfe…" at bounding box center [210, 103] width 339 height 20
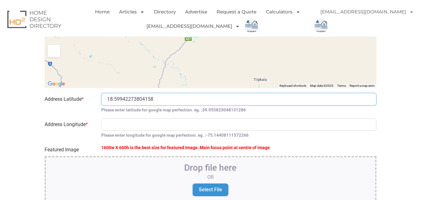
paste input "848273806351"
drag, startPoint x: 130, startPoint y: 98, endPoint x: 153, endPoint y: 99, distance: 23.4
click at [155, 98] on input "18.59848273806351" at bounding box center [238, 99] width 275 height 12
type input "18.598482"
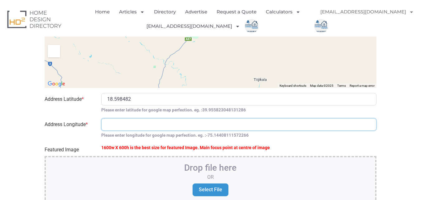
click at [117, 121] on input "Address Longitude *" at bounding box center [238, 124] width 275 height 12
paste input "73806351"
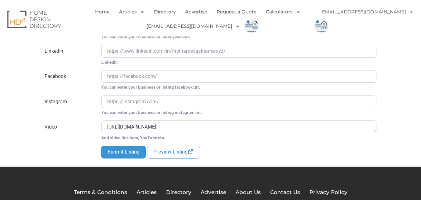
scroll to position [1384, 0]
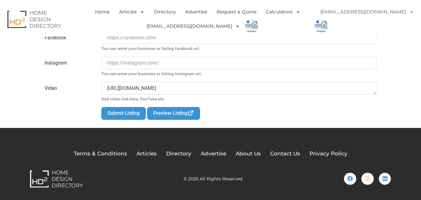
type input "73806351"
click at [179, 115] on link "Preview Listing" at bounding box center [173, 113] width 53 height 12
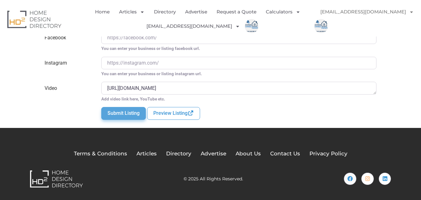
click at [126, 113] on button "Submit Listing" at bounding box center [123, 113] width 45 height 12
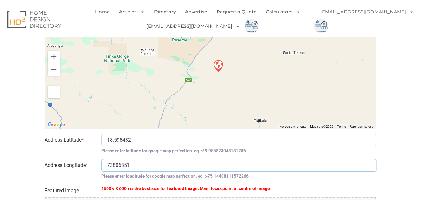
scroll to position [617, 0]
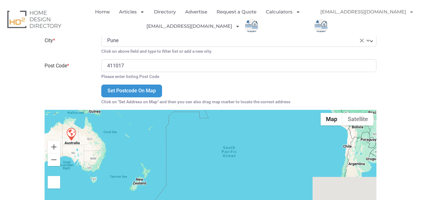
drag, startPoint x: 367, startPoint y: 155, endPoint x: 284, endPoint y: 179, distance: 86.4
click at [284, 179] on div at bounding box center [211, 164] width 332 height 109
type input "-35.4022125936715"
type input "212.42766858675"
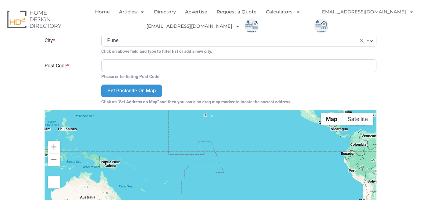
drag, startPoint x: 271, startPoint y: 183, endPoint x: 248, endPoint y: 192, distance: 25.3
click at [266, 199] on html "Skip to content Home Articles Bathroom Renovation Ideas & Services Building Con…" at bounding box center [210, 174] width 421 height 1583
type input "-8.162226631048282"
type input "206.27532483675"
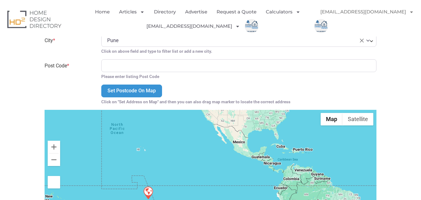
drag, startPoint x: 240, startPoint y: 139, endPoint x: 198, endPoint y: 193, distance: 68.7
click at [198, 193] on div at bounding box center [211, 164] width 332 height 109
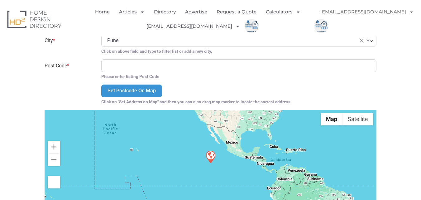
type input "12.045256119685503"
type input "245.22149276130816"
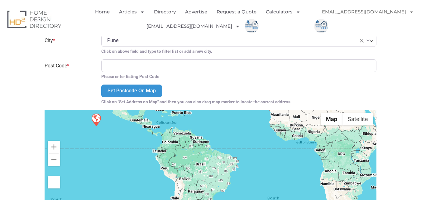
drag, startPoint x: 292, startPoint y: 160, endPoint x: 188, endPoint y: 129, distance: 108.9
click at [188, 129] on div at bounding box center [211, 164] width 332 height 109
type input "-9.09610399085024"
type input "309.9089927613082"
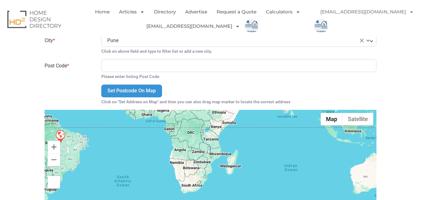
drag, startPoint x: 200, startPoint y: 149, endPoint x: 138, endPoint y: 126, distance: 66.5
click at [120, 127] on div at bounding box center [211, 164] width 332 height 109
type input "-21.311799595944144"
type input "403.0730552613082"
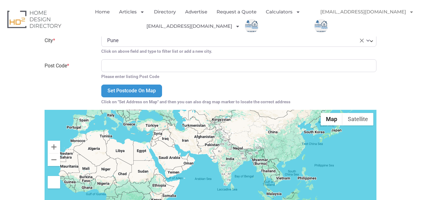
drag, startPoint x: 276, startPoint y: 142, endPoint x: 258, endPoint y: 209, distance: 70.0
click at [258, 199] on html "Skip to content Home Articles Bathroom Renovation Ideas & Services Building Con…" at bounding box center [210, 174] width 421 height 1583
type input "18.866070320018586"
type input "429.1348625062016"
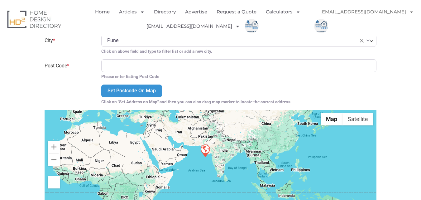
click at [219, 152] on div at bounding box center [211, 164] width 332 height 109
type input "21.832244171768117"
type input "72.82626875620167"
type input "21.995324537083512"
type input "73.52939375620167"
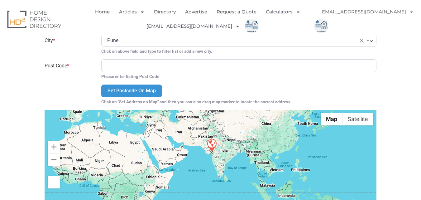
type input "22.320922330888465"
type input "74.58408125620167"
type input "22.483437566650693"
type input "75.11142500620167"
type input "22.483437566650693"
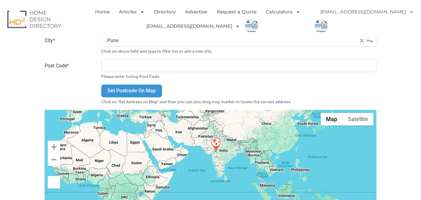
drag, startPoint x: 203, startPoint y: 151, endPoint x: 215, endPoint y: 144, distance: 13.6
click at [215, 144] on img at bounding box center [216, 144] width 16 height 16
type input "75.11142500620166"
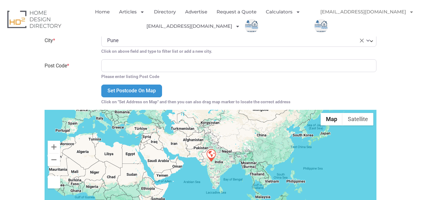
type input "454441"
type input "-24.30074173"
type input "133.70702"
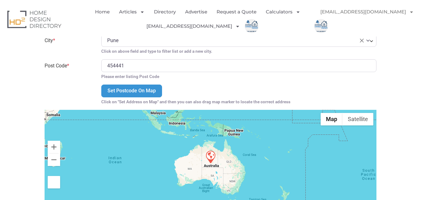
type input "0872"
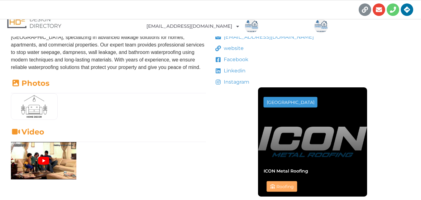
scroll to position [187, 0]
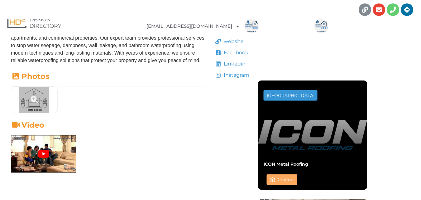
click at [32, 98] on icon at bounding box center [34, 99] width 7 height 7
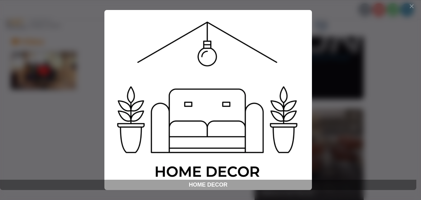
scroll to position [280, 0]
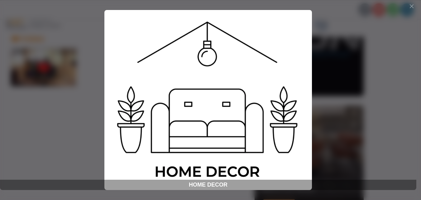
click at [324, 54] on div "HOME DECOR" at bounding box center [208, 100] width 416 height 180
click at [412, 6] on button "Close" at bounding box center [411, 6] width 6 height 6
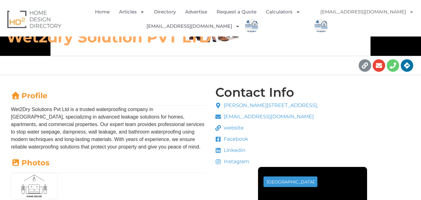
scroll to position [90, 0]
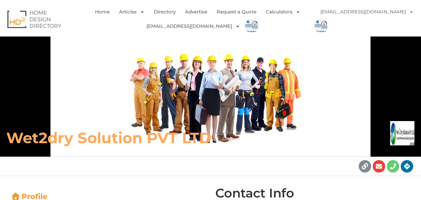
click at [231, 97] on div "wet2dry solution PVT LTD" at bounding box center [210, 96] width 421 height 120
